Goal: Task Accomplishment & Management: Use online tool/utility

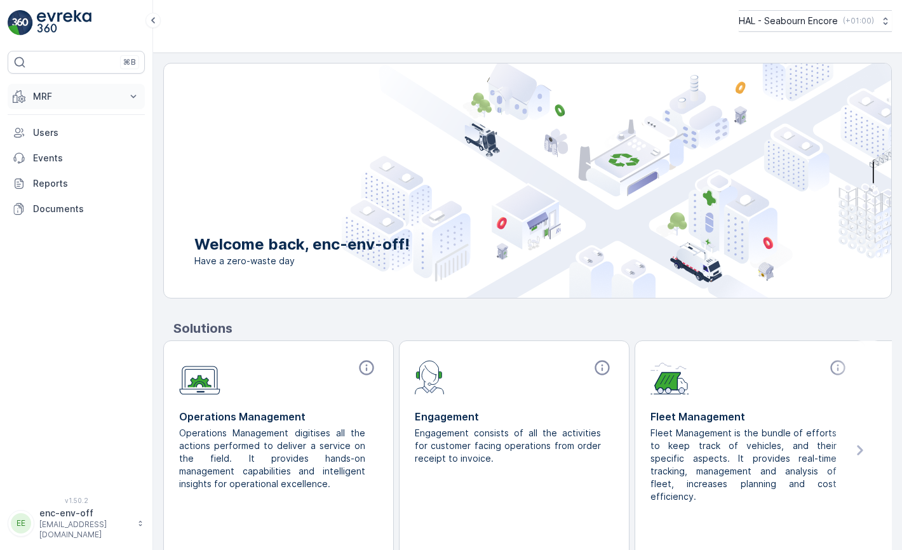
click at [49, 97] on p "MRF" at bounding box center [76, 96] width 86 height 13
click at [50, 136] on p "Offloads" at bounding box center [50, 136] width 37 height 13
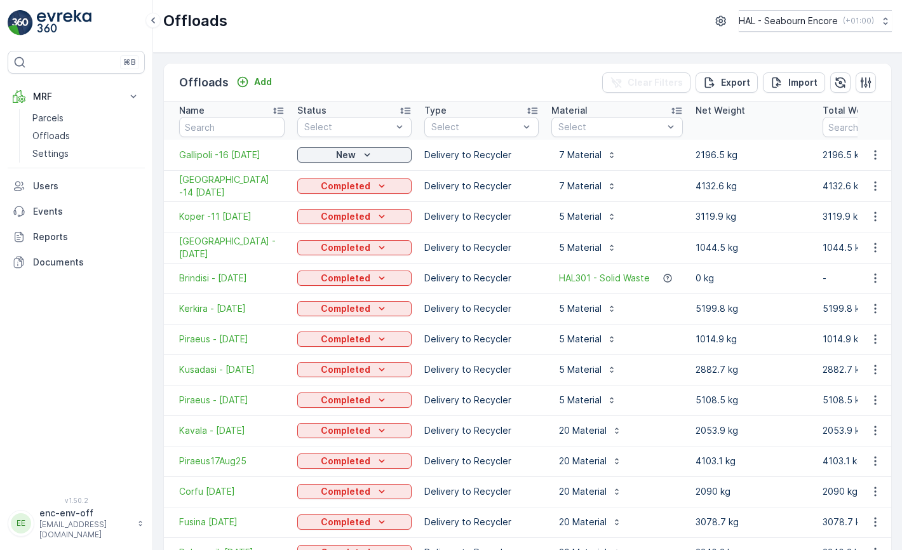
click at [239, 153] on span "Gallipoli -16 [DATE]" at bounding box center [231, 155] width 105 height 13
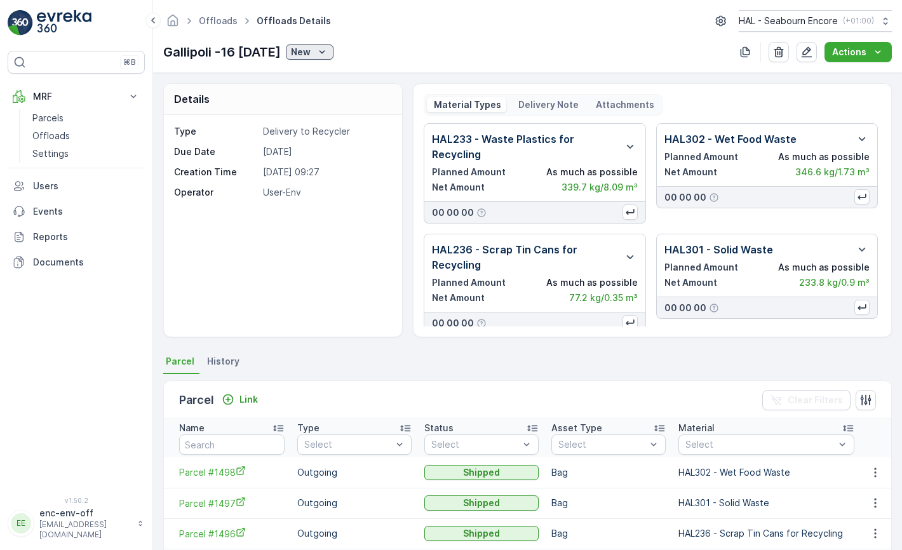
click at [316, 51] on div "New" at bounding box center [309, 52] width 37 height 13
click at [322, 92] on span "Completed" at bounding box center [323, 88] width 48 height 13
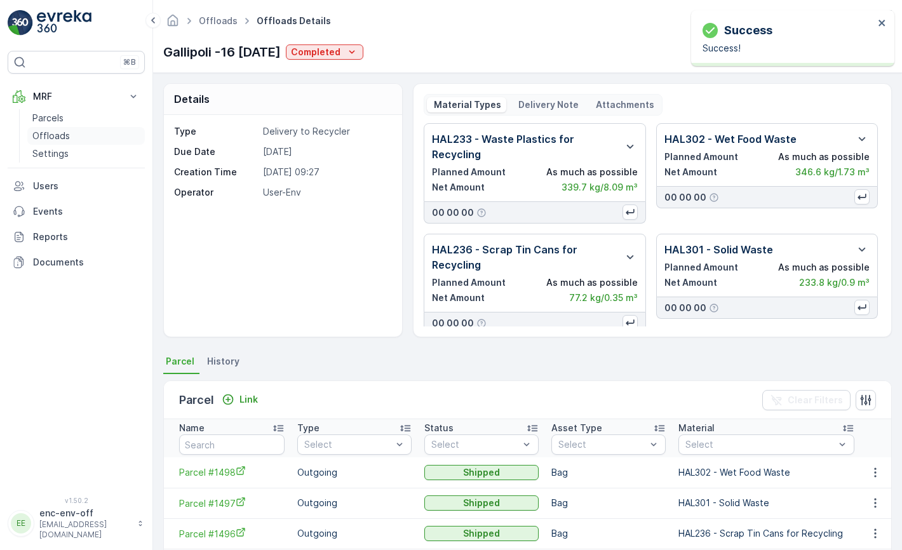
click at [50, 132] on p "Offloads" at bounding box center [50, 136] width 37 height 13
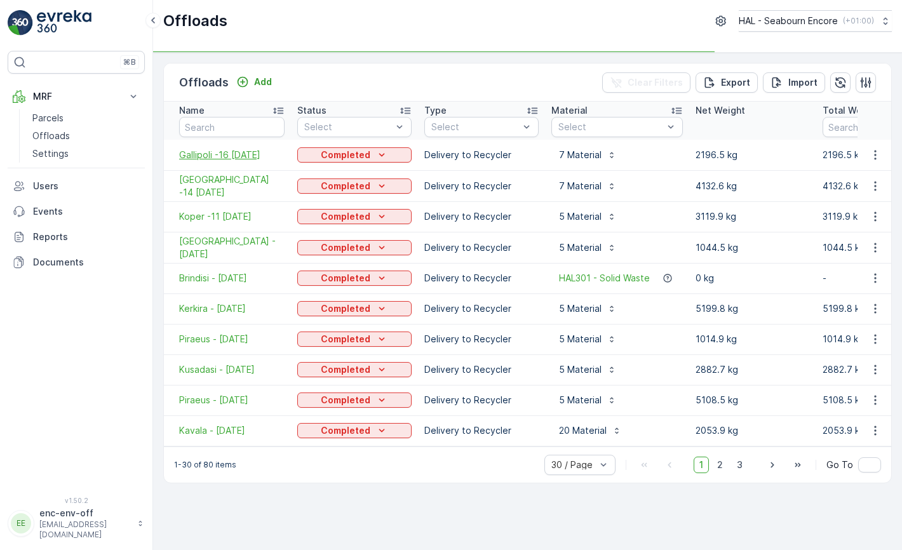
click at [226, 154] on span "Gallipoli -16 [DATE]" at bounding box center [231, 155] width 105 height 13
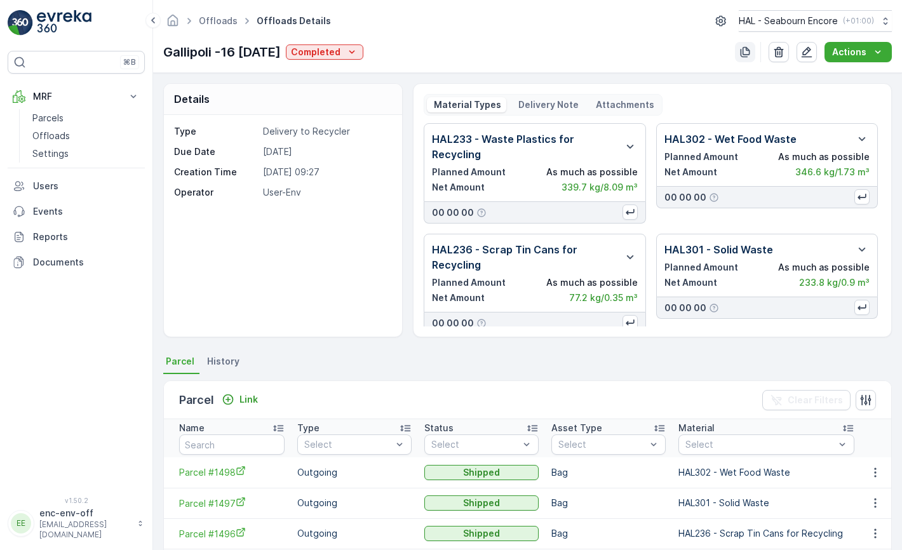
click at [749, 51] on icon "button" at bounding box center [745, 52] width 13 height 13
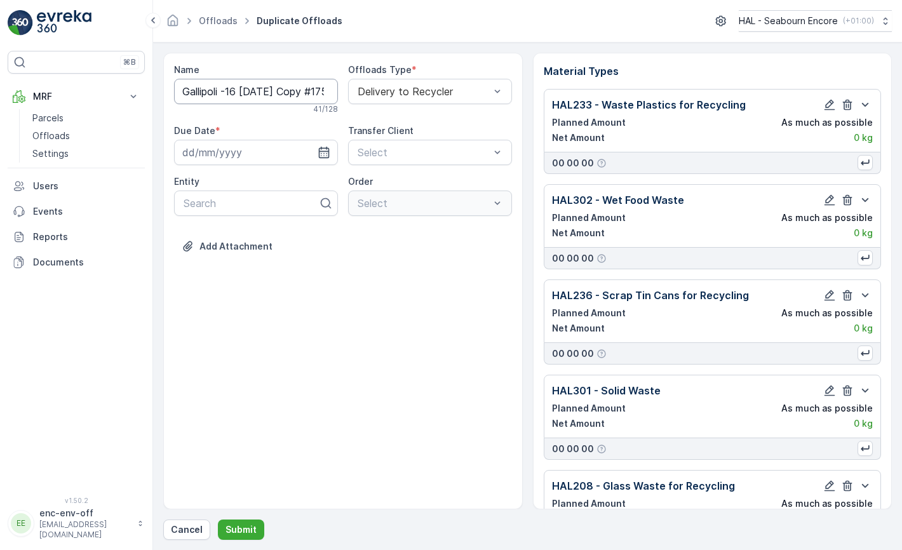
click at [219, 91] on input "Gallipoli -16 [DATE] Copy #1758012892519" at bounding box center [256, 91] width 164 height 25
click at [239, 91] on input "Sarande -16 [DATE] Copy #1758012892519" at bounding box center [256, 91] width 164 height 25
click at [279, 90] on input "Sarande -17 [DATE] Copy #1758012892519" at bounding box center [256, 91] width 164 height 25
type input "Sarande -17 [DATE]"
click at [323, 155] on icon "button" at bounding box center [324, 155] width 13 height 13
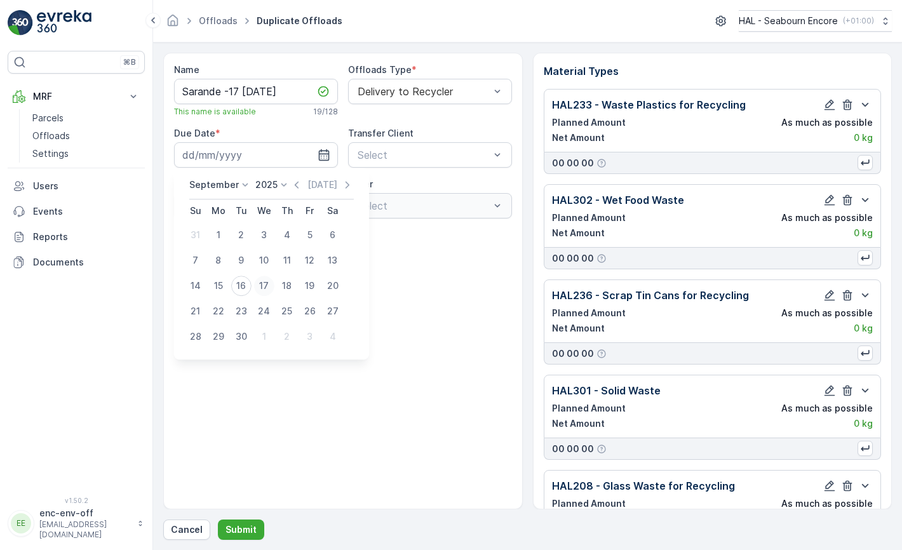
click at [266, 287] on div "17" at bounding box center [264, 286] width 20 height 20
type input "[DATE]"
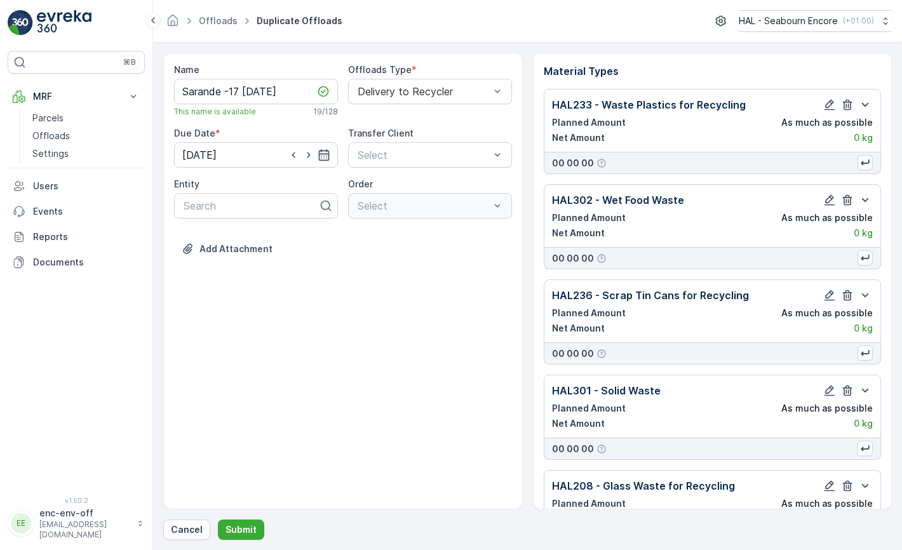
click at [335, 280] on div "Name [PERSON_NAME] -17 [DATE] This name is available 19 / 128 Offloads Type * D…" at bounding box center [343, 281] width 360 height 457
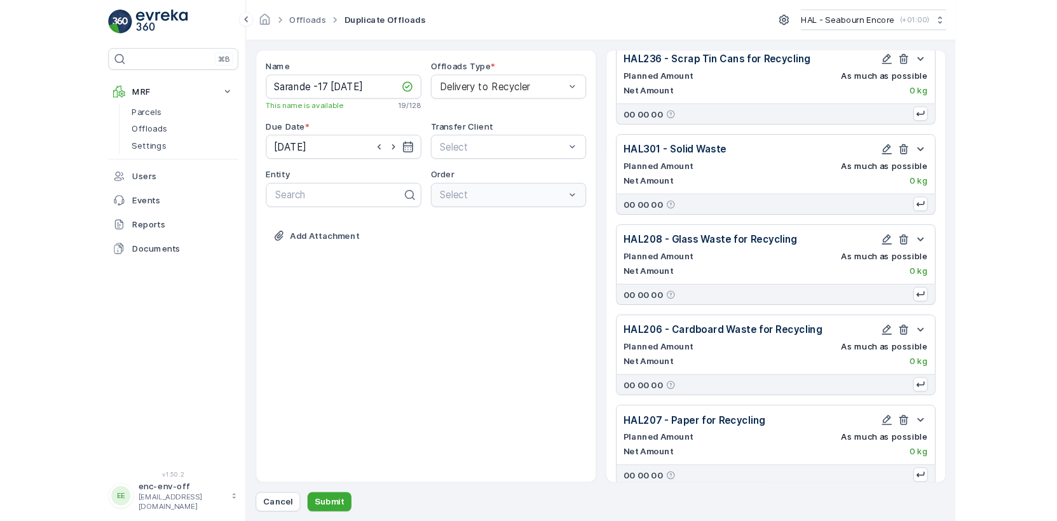
scroll to position [275, 0]
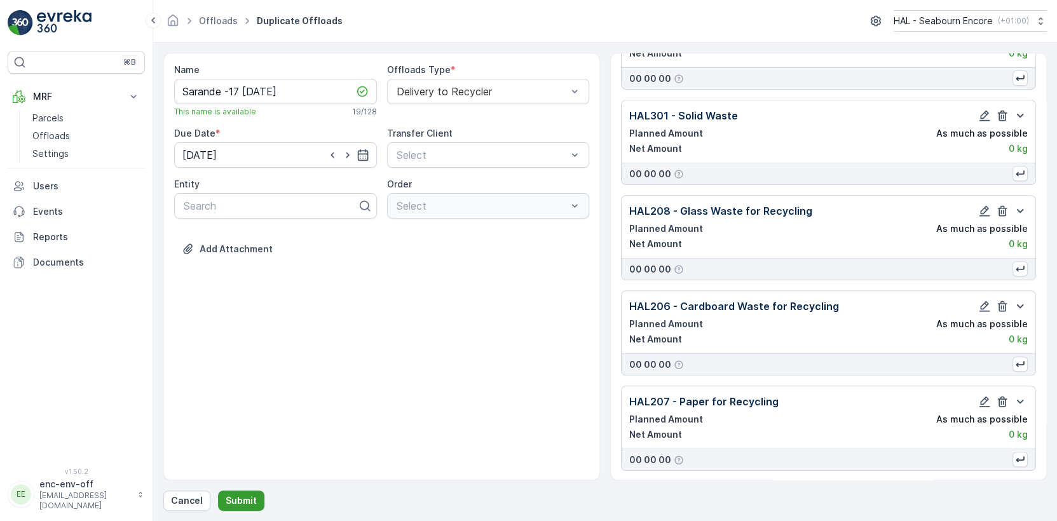
click at [240, 503] on p "Submit" at bounding box center [241, 500] width 31 height 13
